Goal: Find specific page/section: Find specific page/section

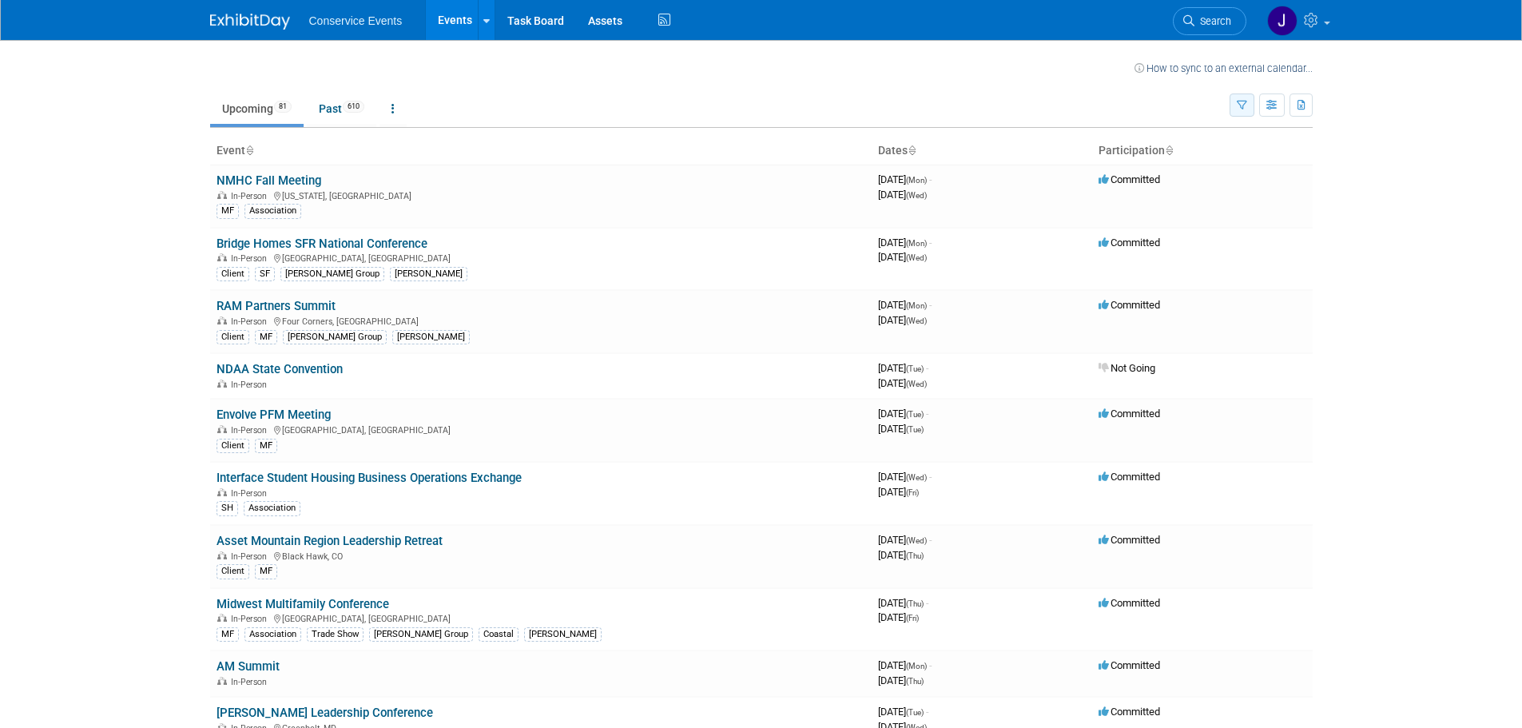
click at [1238, 105] on icon "button" at bounding box center [1241, 106] width 10 height 10
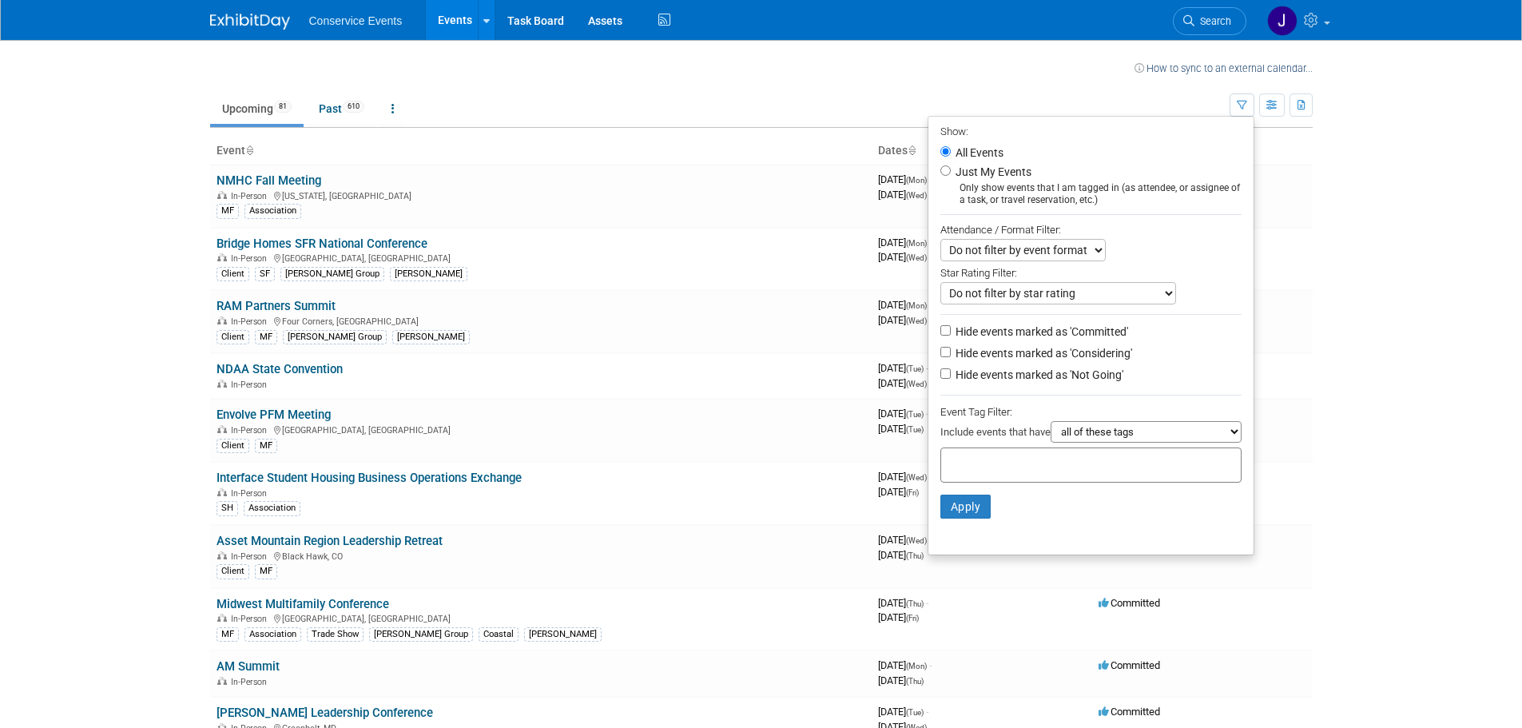
click at [1085, 435] on select "all of these tags any one of these tags only and exactly these specific tags" at bounding box center [1145, 432] width 191 height 22
click at [1075, 442] on select "all of these tags any one of these tags only and exactly these specific tags" at bounding box center [1145, 432] width 191 height 22
click at [1037, 468] on input "text" at bounding box center [1011, 462] width 128 height 16
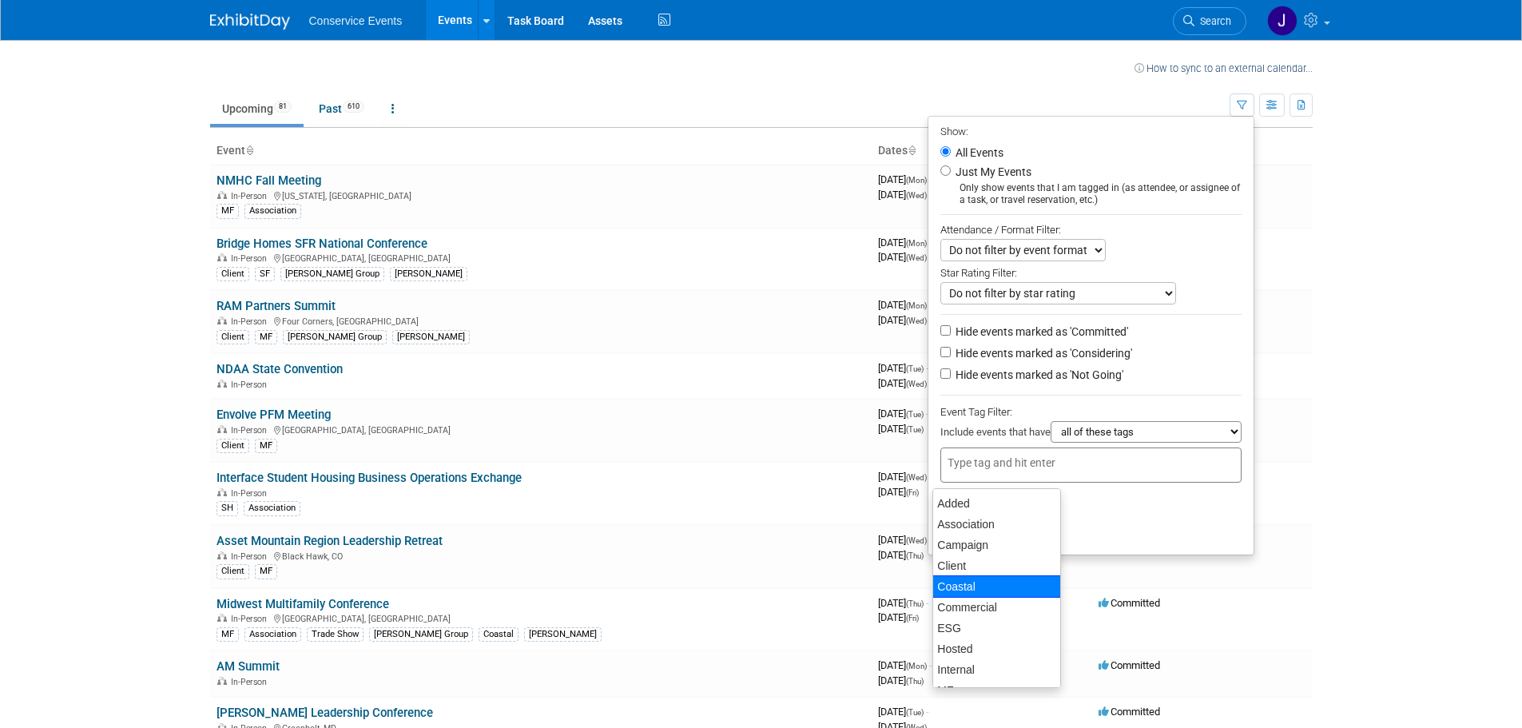
click at [994, 584] on div "Coastal" at bounding box center [996, 586] width 129 height 22
type input "Coastal"
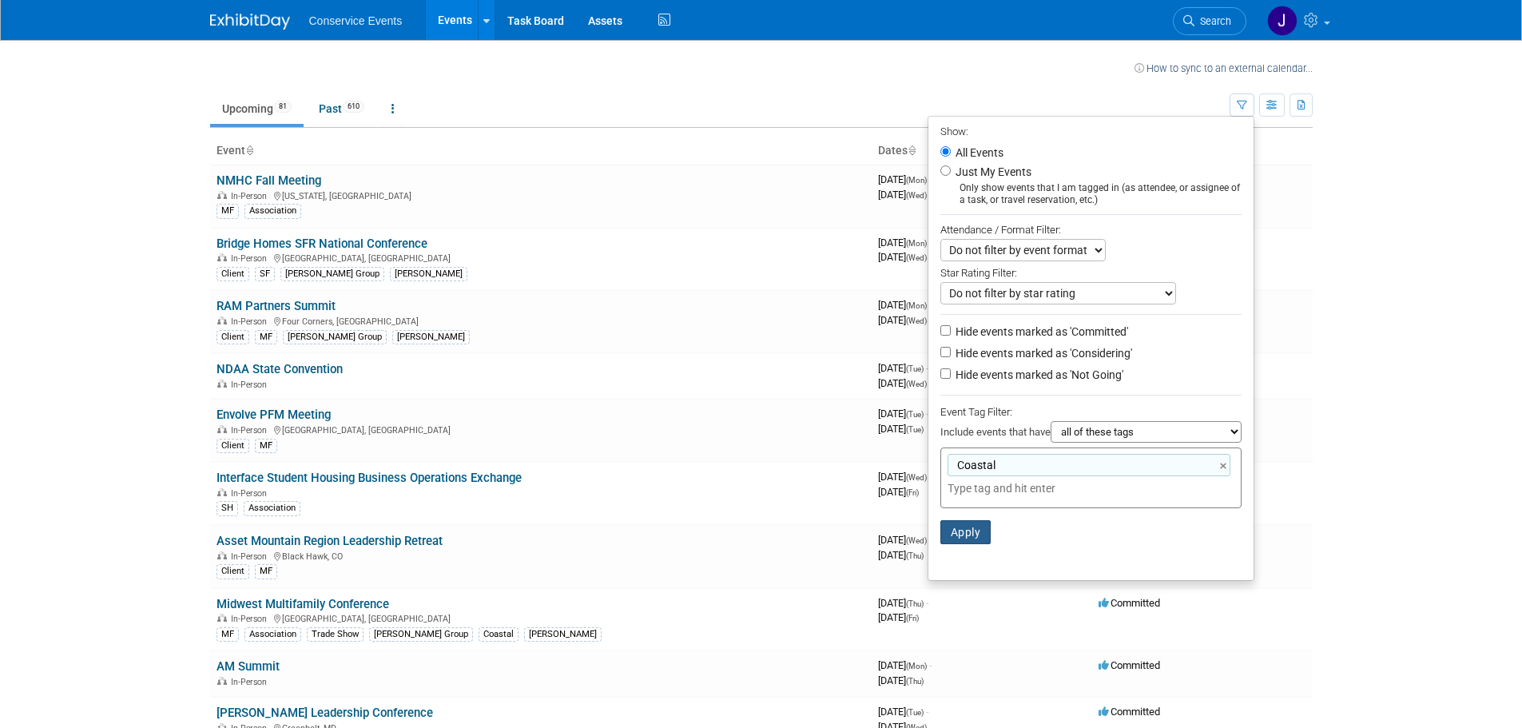
click at [954, 538] on button "Apply" at bounding box center [965, 532] width 51 height 24
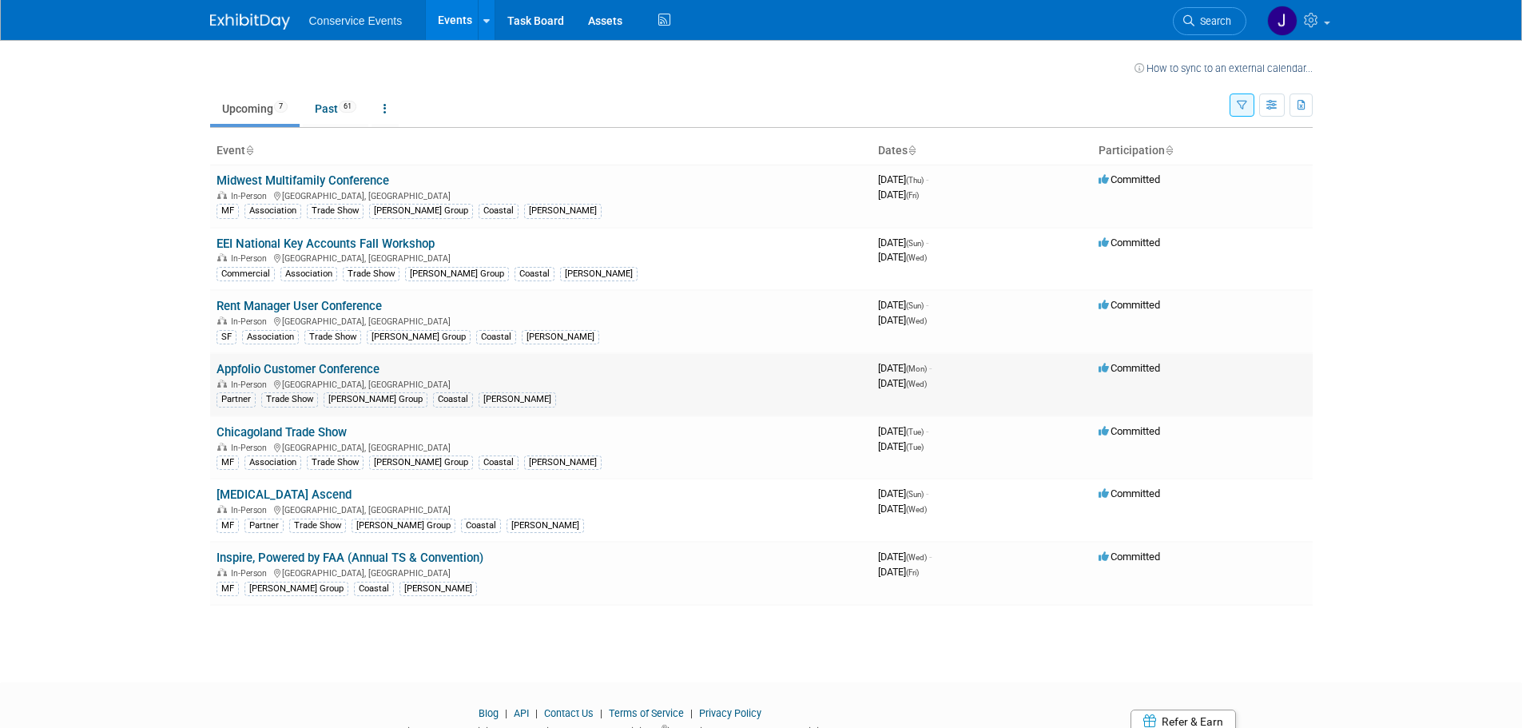
click at [350, 366] on link "Appfolio Customer Conference" at bounding box center [297, 369] width 163 height 14
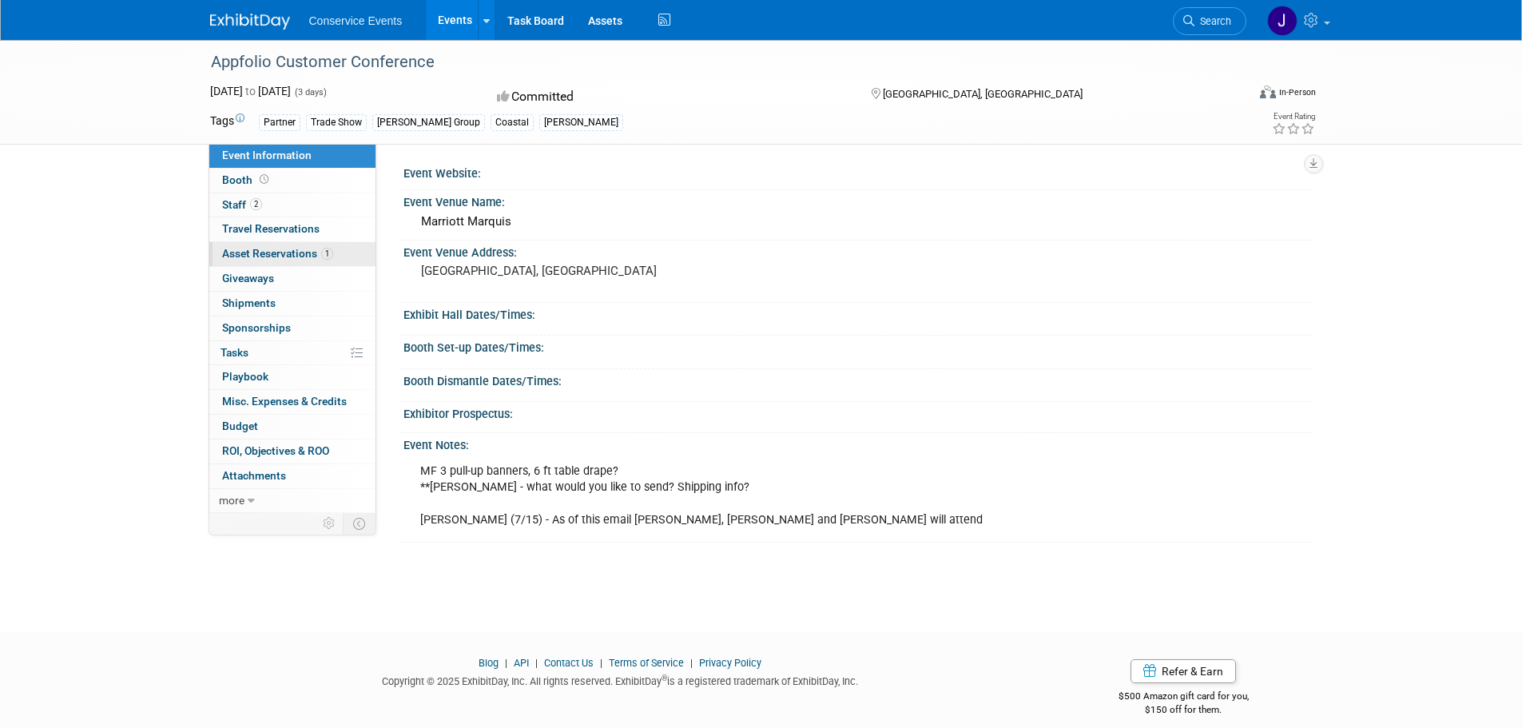
click at [268, 254] on span "Asset Reservations 1" at bounding box center [277, 253] width 111 height 13
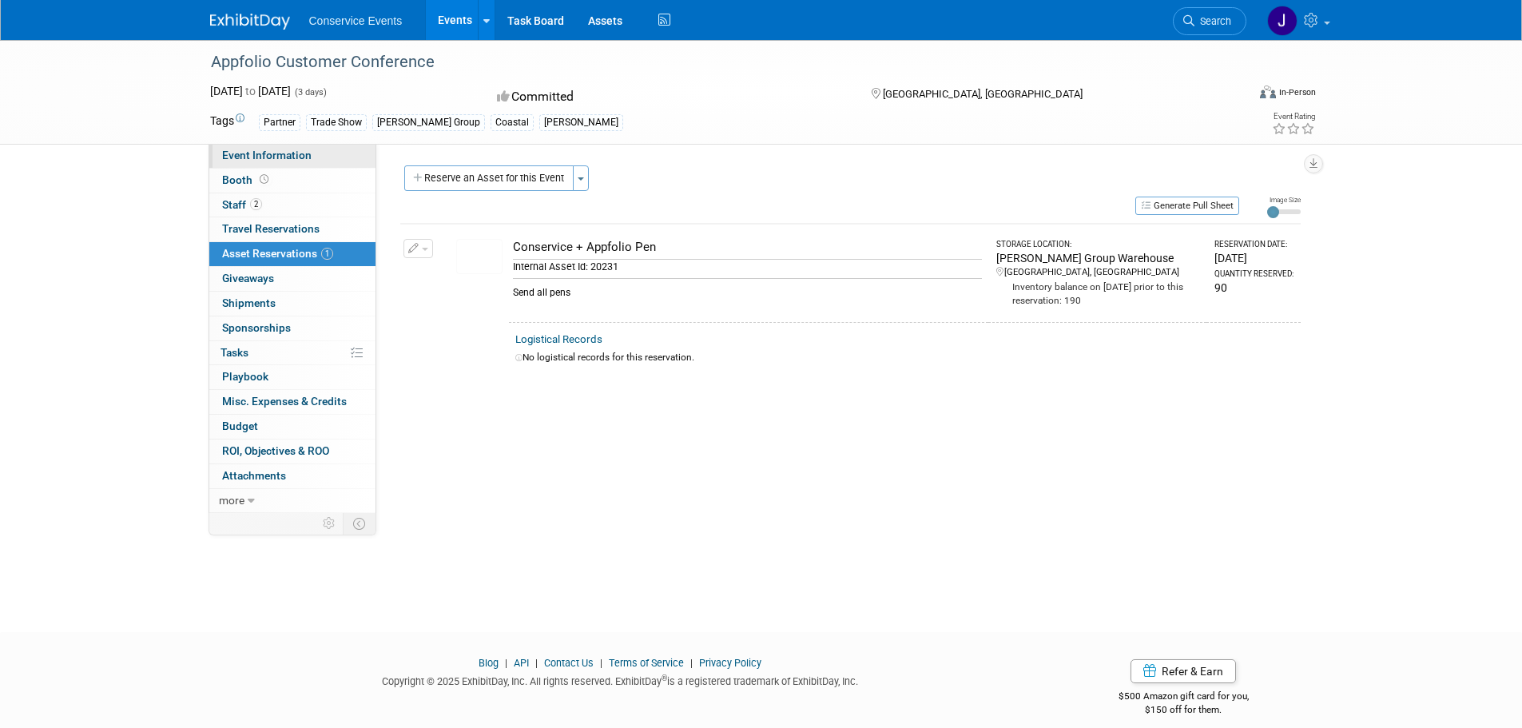
click at [254, 157] on span "Event Information" at bounding box center [266, 155] width 89 height 13
